Goal: Check status: Check status

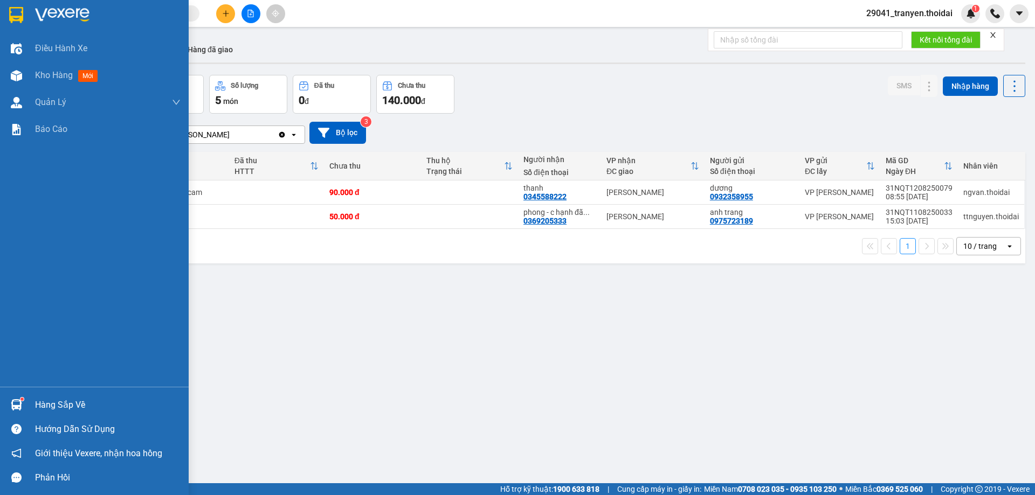
click at [1, 402] on div "Hàng sắp về" at bounding box center [94, 405] width 189 height 24
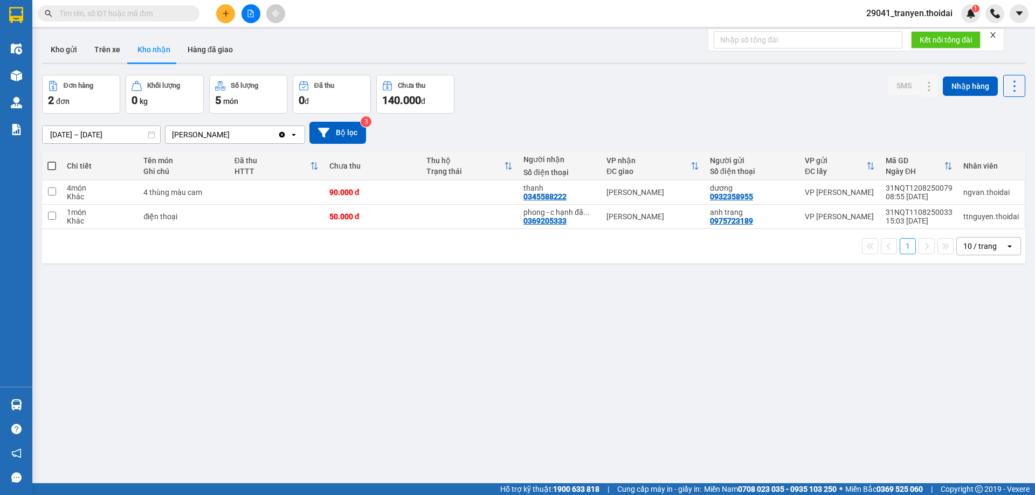
click at [331, 304] on section "Kết quả tìm kiếm ( 0 ) Bộ lọc No Data 29041_tranyen.thoidai 1 Điều hành xe Kho …" at bounding box center [517, 247] width 1035 height 495
click at [55, 50] on button "Kho gửi" at bounding box center [64, 50] width 44 height 26
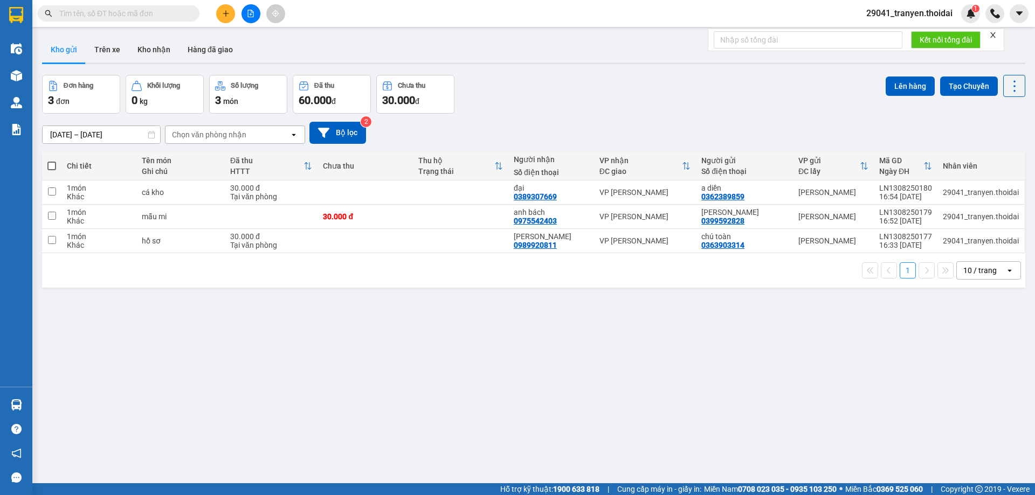
click at [703, 119] on div "[DATE] – [DATE] Press the down arrow key to interact with the calendar and sele…" at bounding box center [533, 133] width 983 height 38
drag, startPoint x: 181, startPoint y: 10, endPoint x: 175, endPoint y: 13, distance: 7.0
click at [178, 12] on input "text" at bounding box center [122, 14] width 127 height 12
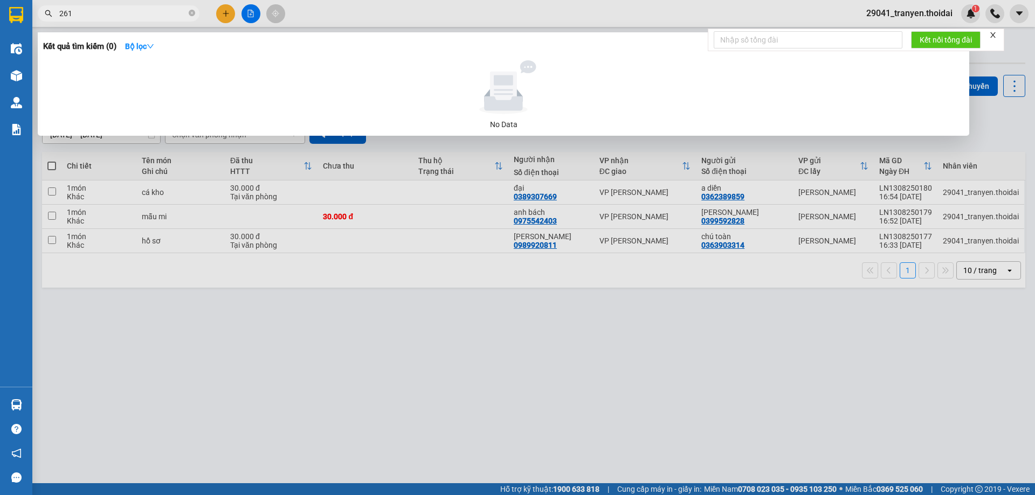
type input "2611"
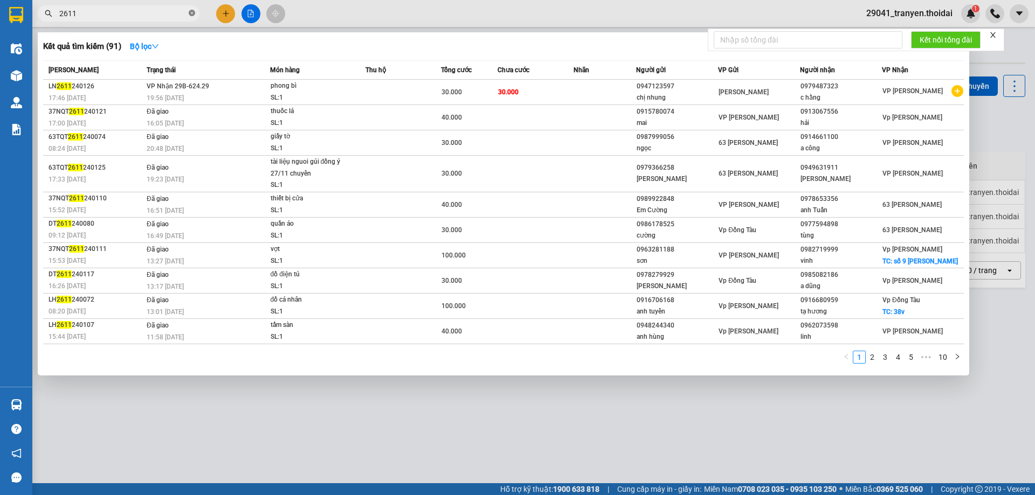
click at [192, 13] on icon "close-circle" at bounding box center [192, 13] width 6 height 6
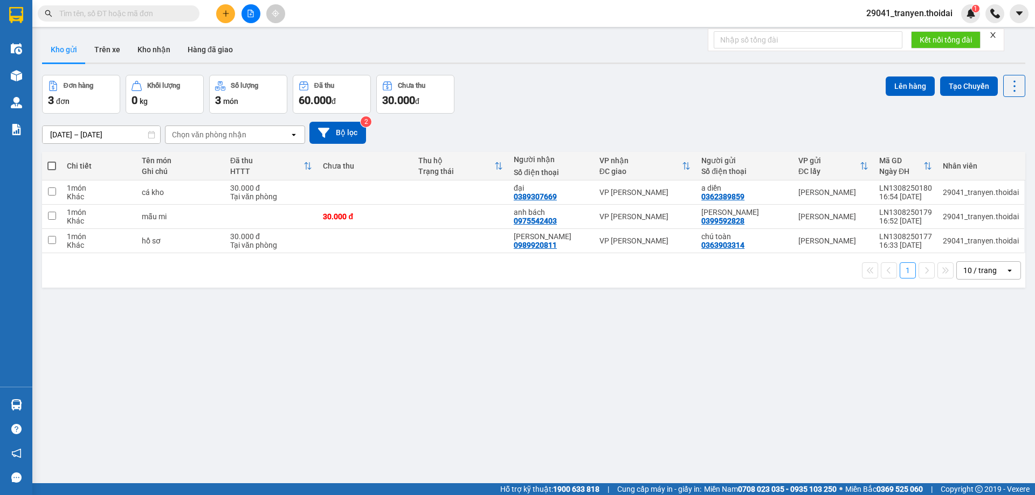
click at [160, 13] on input "text" at bounding box center [122, 14] width 127 height 12
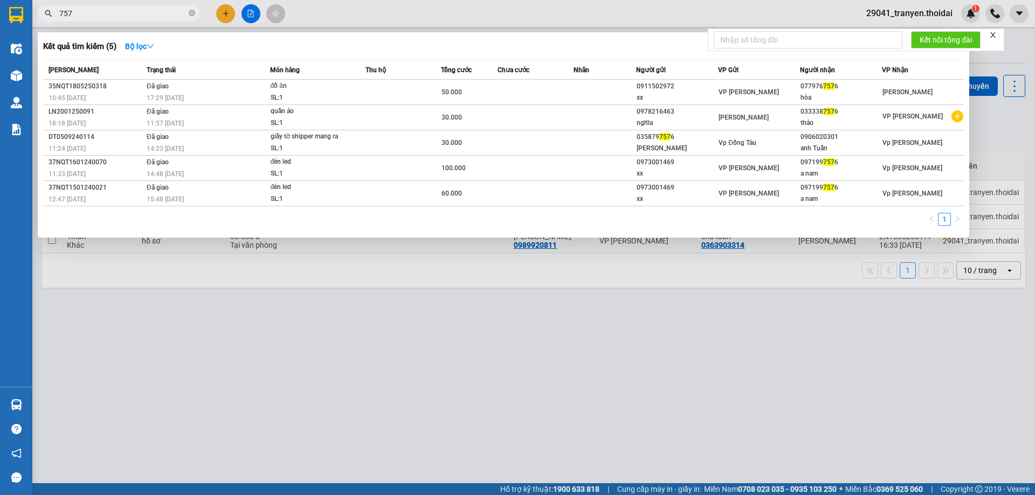
type input "7579"
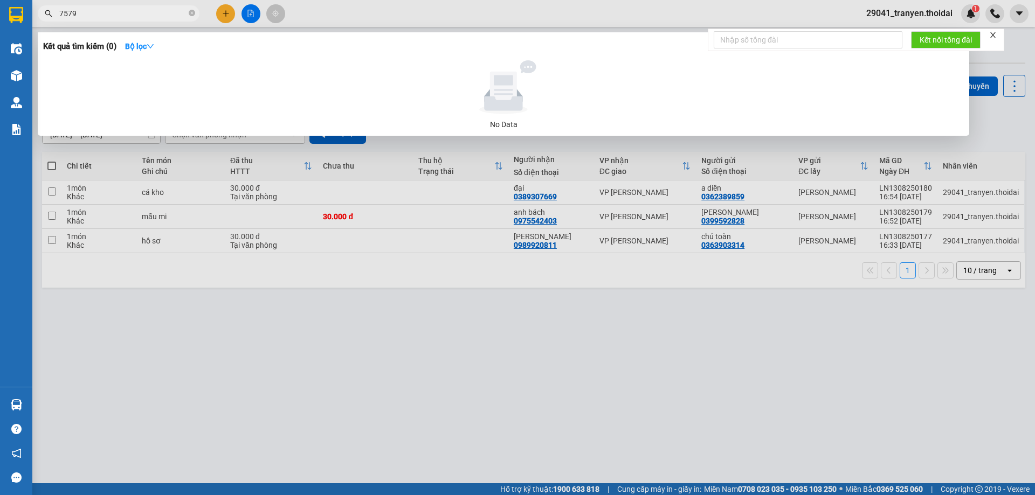
drag, startPoint x: 193, startPoint y: 13, endPoint x: 176, endPoint y: 13, distance: 16.7
click at [193, 13] on icon "close-circle" at bounding box center [192, 13] width 6 height 6
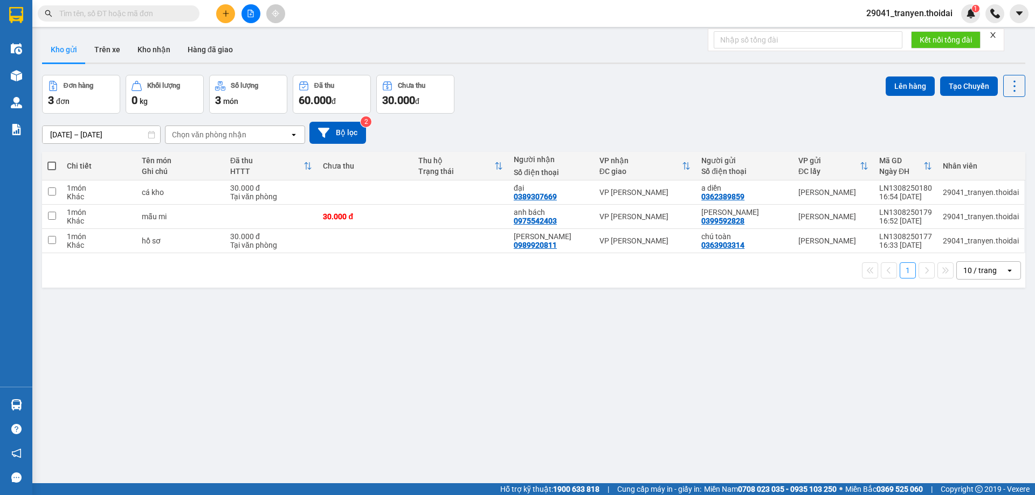
click at [175, 12] on input "text" at bounding box center [122, 14] width 127 height 12
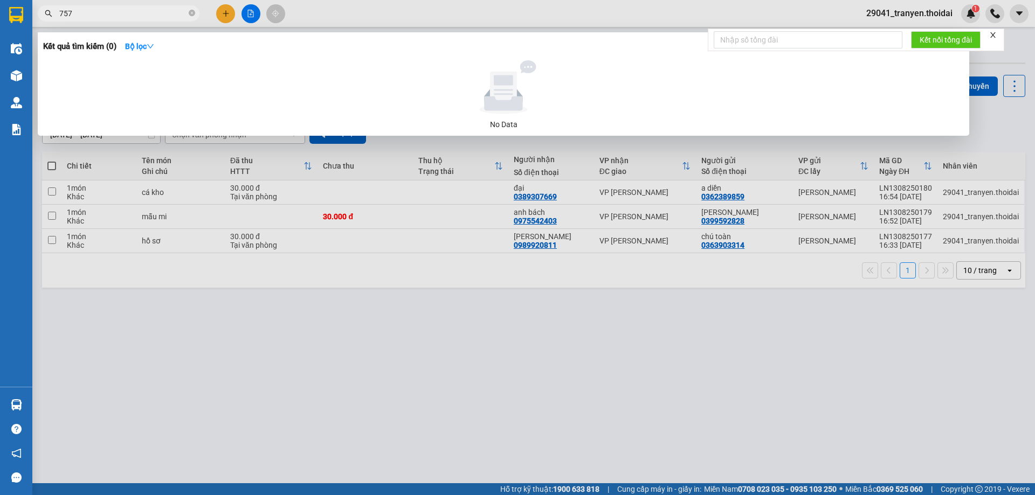
type input "7579"
click at [190, 13] on icon "close-circle" at bounding box center [192, 13] width 6 height 6
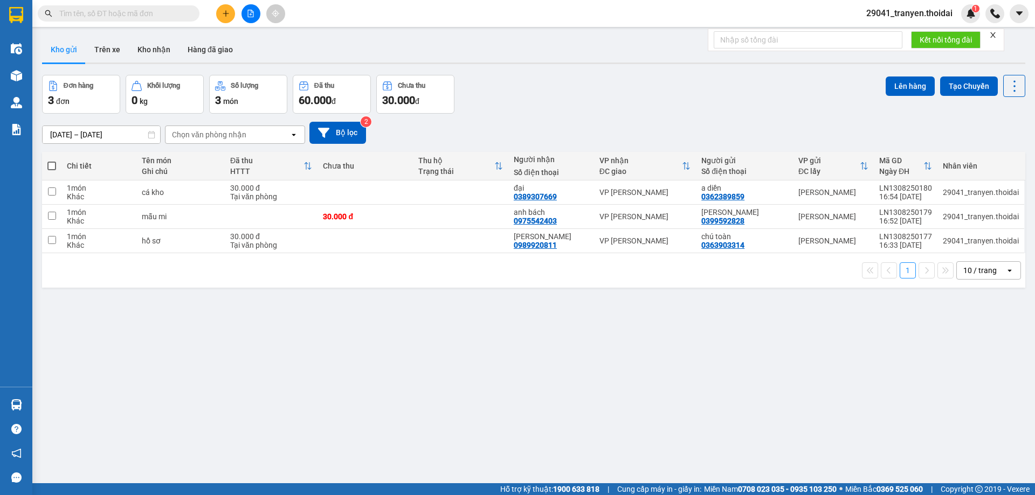
click at [460, 23] on div "Kết quả tìm kiếm ( 0 ) Bộ lọc No Data 29041_tranyen.thoidai 1" at bounding box center [517, 13] width 1035 height 27
click at [131, 14] on input "text" at bounding box center [122, 14] width 127 height 12
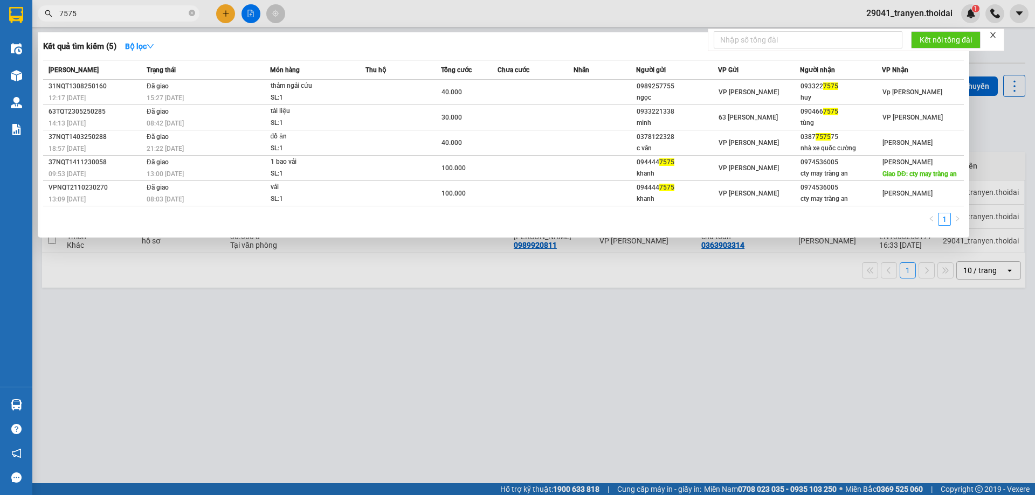
type input "7575"
click at [405, 310] on div at bounding box center [517, 247] width 1035 height 495
click at [192, 12] on icon "close-circle" at bounding box center [192, 13] width 6 height 6
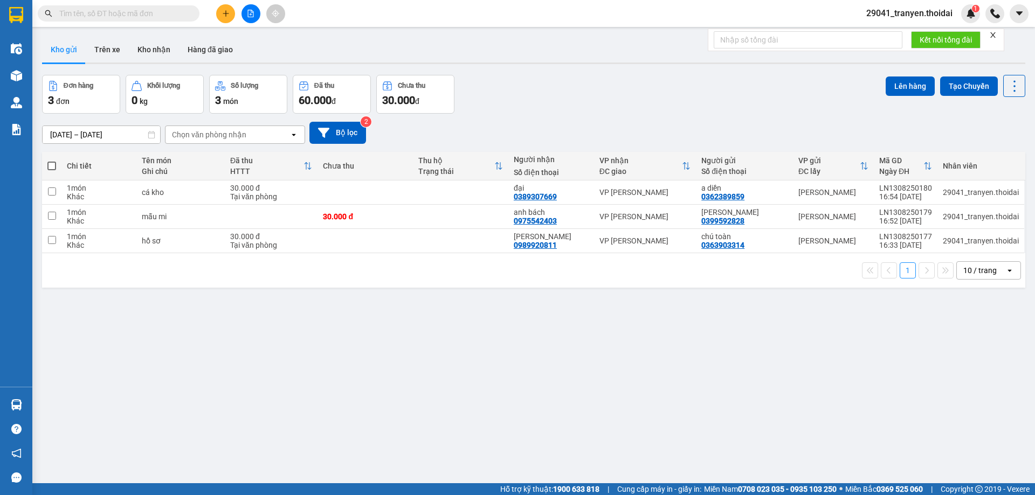
click at [104, 19] on span at bounding box center [119, 13] width 162 height 16
click at [110, 16] on input "text" at bounding box center [122, 14] width 127 height 12
click at [158, 18] on input "text" at bounding box center [122, 14] width 127 height 12
click at [352, 272] on div "1 10 / trang open" at bounding box center [533, 270] width 975 height 18
click at [603, 61] on div "Kho gửi Trên xe Kho nhận Hàng đã giao" at bounding box center [533, 51] width 983 height 29
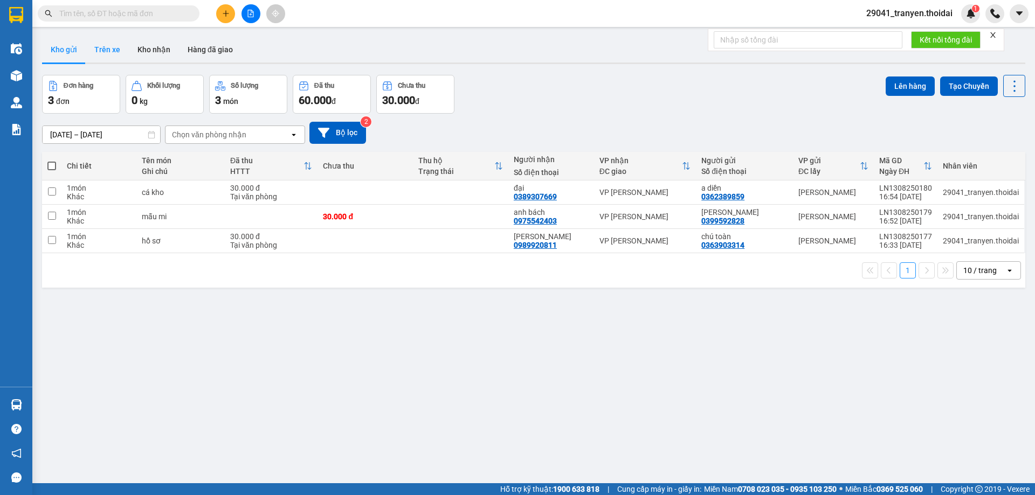
click at [106, 47] on button "Trên xe" at bounding box center [107, 50] width 43 height 26
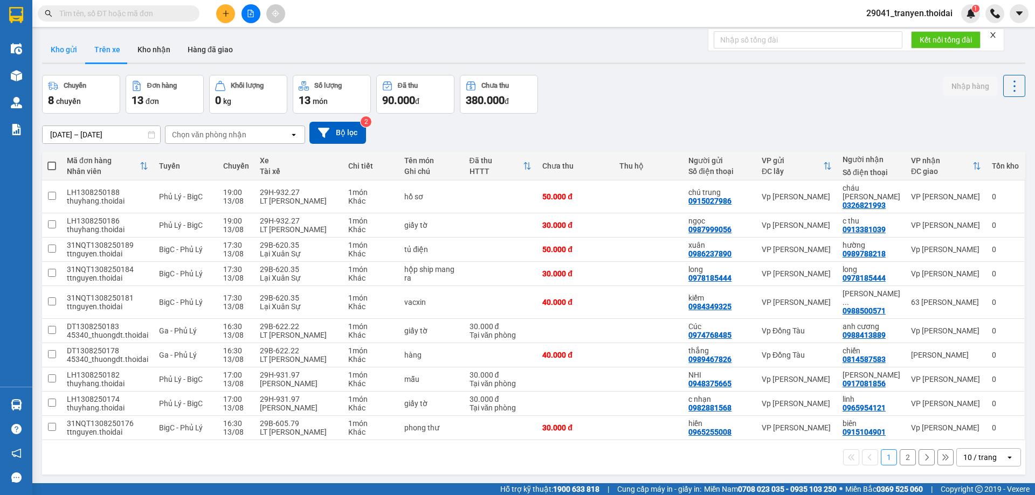
click at [64, 47] on button "Kho gửi" at bounding box center [64, 50] width 44 height 26
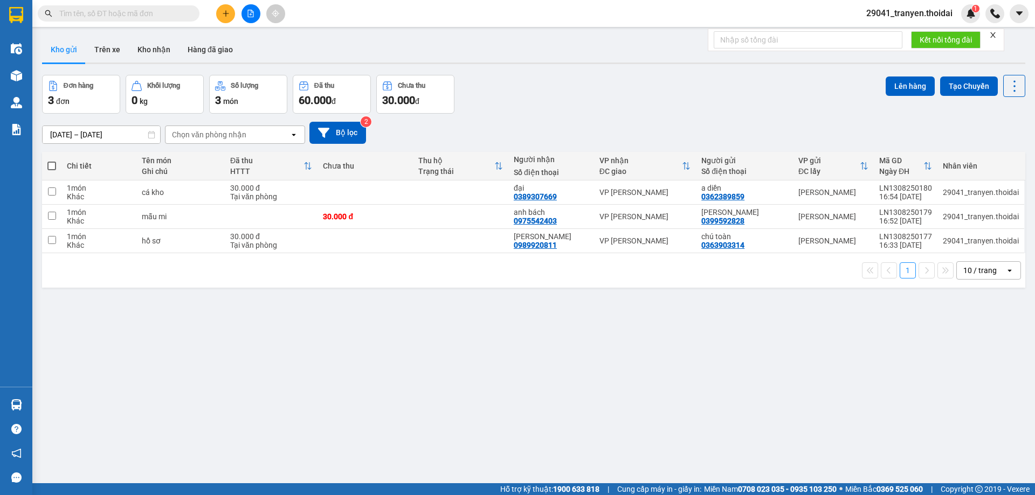
click at [611, 104] on div "Đơn hàng 3 đơn Khối lượng 0 kg Số lượng 3 món Đã thu 60.000 đ Chưa thu 30.000 đ…" at bounding box center [533, 94] width 983 height 39
click at [569, 112] on div "Đơn hàng 3 đơn Khối lượng 0 kg Số lượng 3 món Đã thu 60.000 đ Chưa thu 30.000 đ…" at bounding box center [533, 94] width 983 height 39
click at [136, 10] on input "text" at bounding box center [122, 14] width 127 height 12
click at [114, 44] on button "Trên xe" at bounding box center [107, 50] width 43 height 26
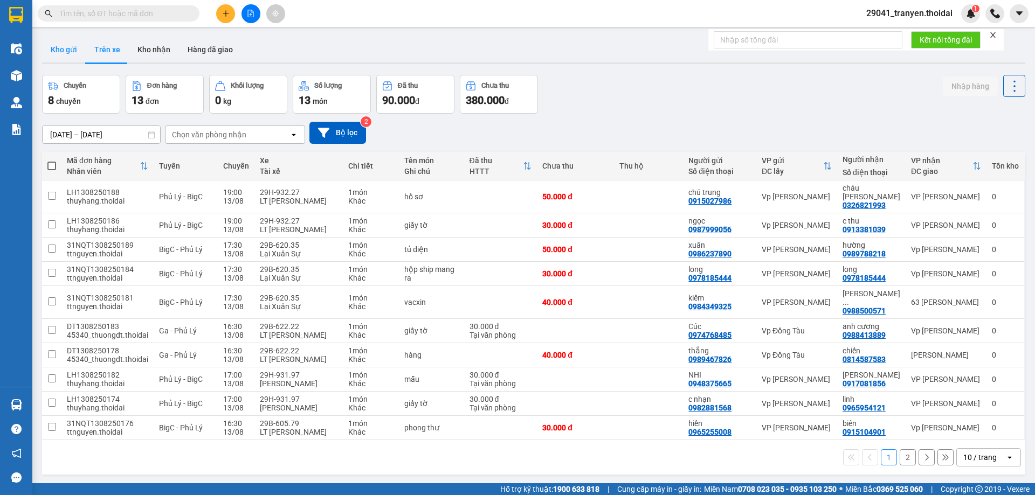
click at [65, 51] on button "Kho gửi" at bounding box center [64, 50] width 44 height 26
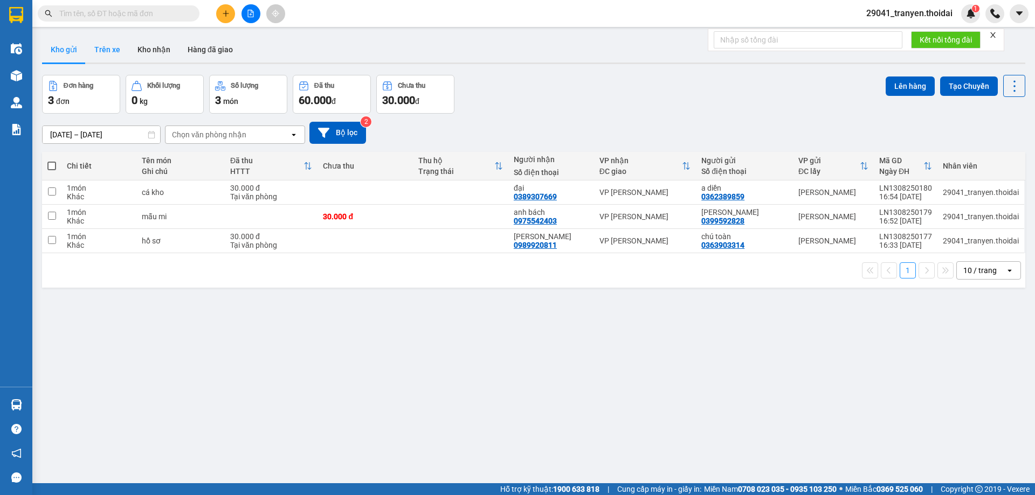
click at [101, 48] on button "Trên xe" at bounding box center [107, 50] width 43 height 26
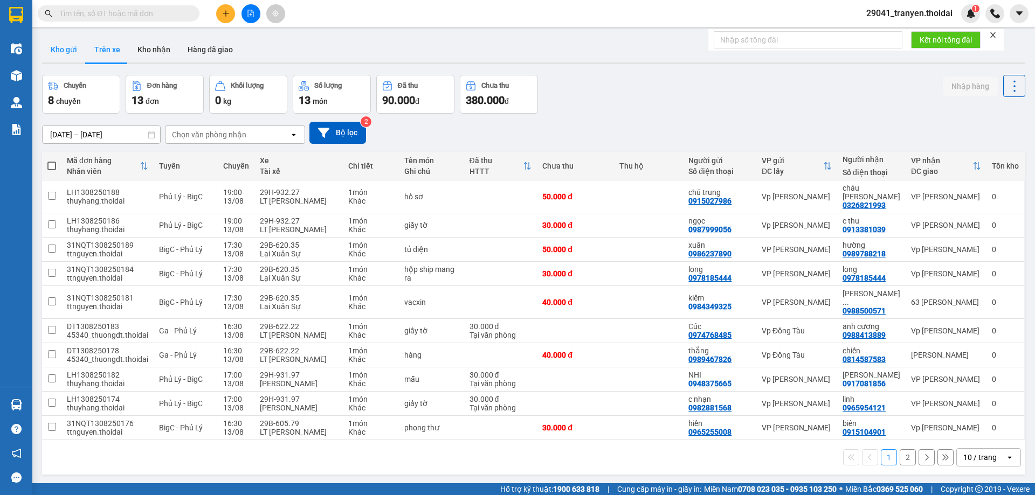
click at [64, 50] on button "Kho gửi" at bounding box center [64, 50] width 44 height 26
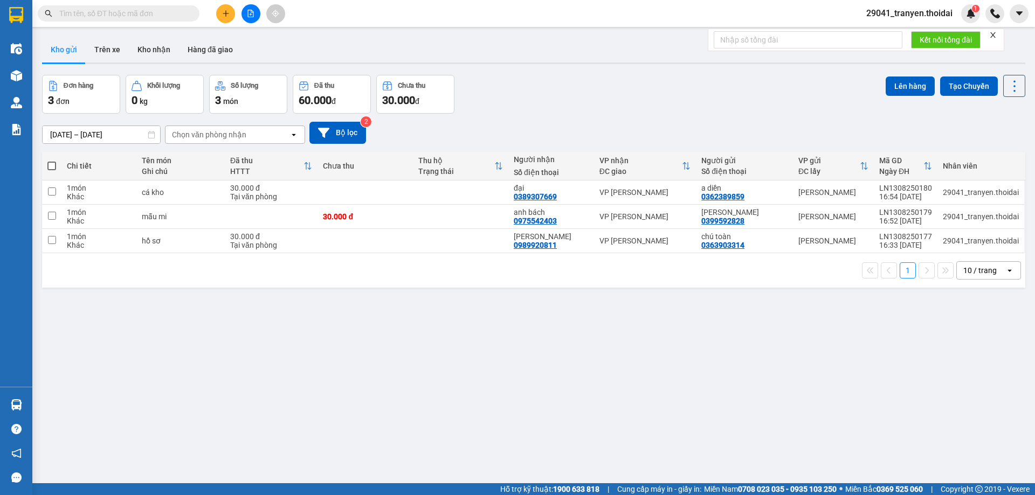
drag, startPoint x: 516, startPoint y: 278, endPoint x: 499, endPoint y: 265, distance: 21.2
click at [517, 277] on div "1 10 / trang open" at bounding box center [533, 270] width 975 height 18
click at [129, 15] on input "text" at bounding box center [122, 14] width 127 height 12
